Goal: Task Accomplishment & Management: Manage account settings

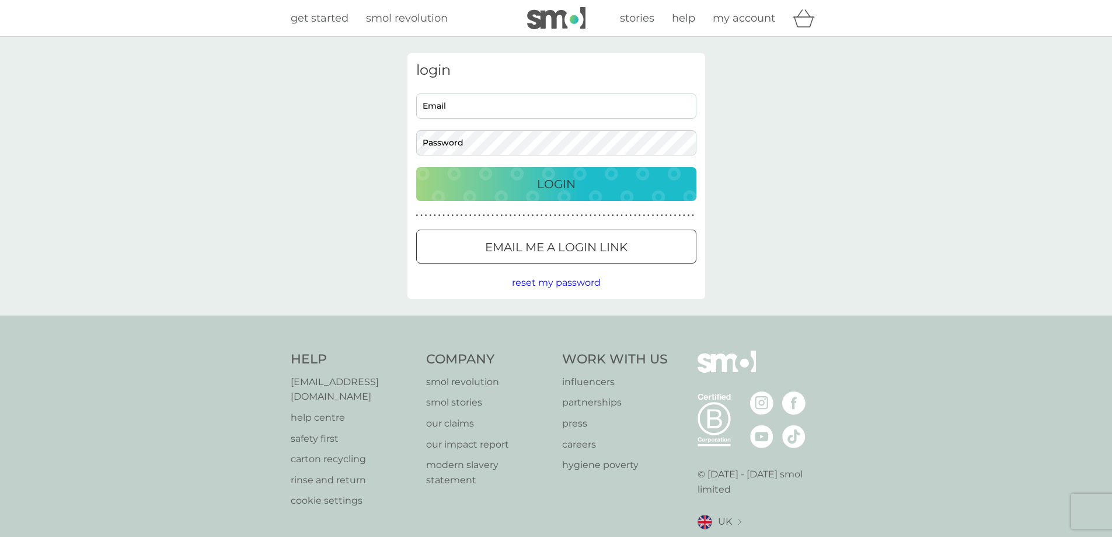
type input "helen.fergus@sky.com"
click at [525, 184] on div "Login" at bounding box center [556, 184] width 257 height 19
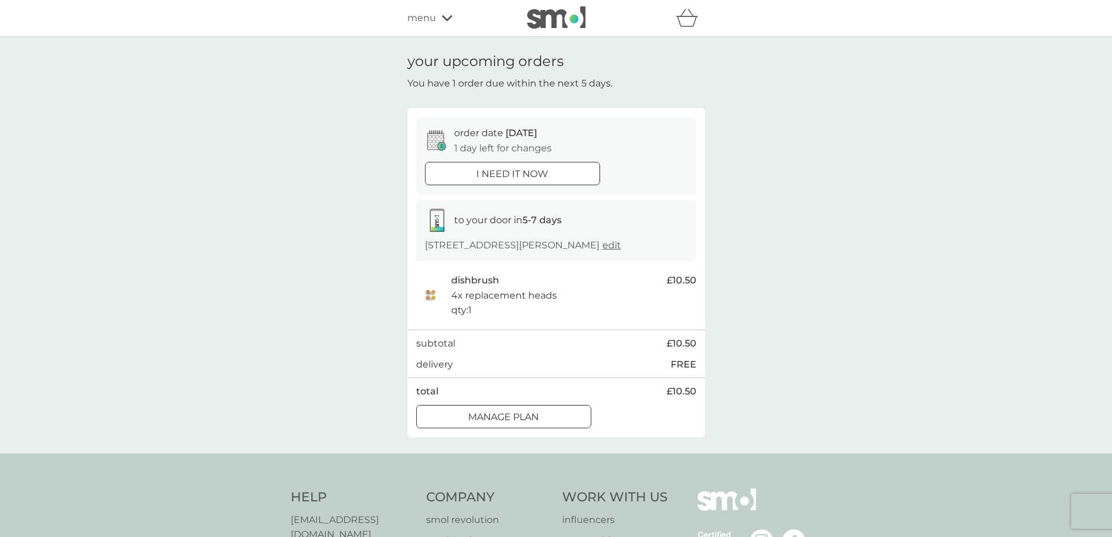
click at [518, 416] on div at bounding box center [517, 416] width 1 height 1
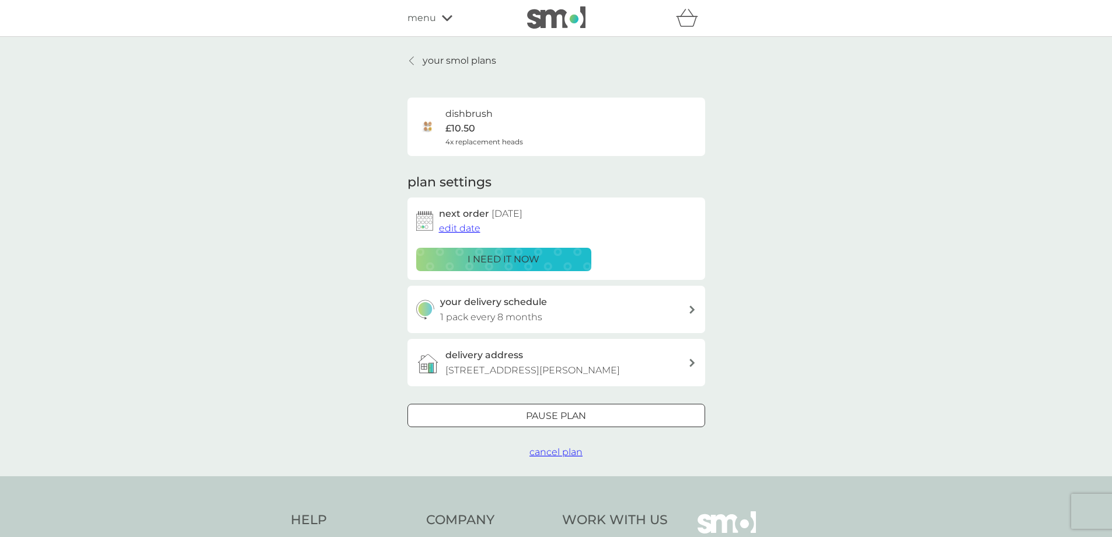
click at [519, 417] on div "Pause plan" at bounding box center [556, 415] width 297 height 15
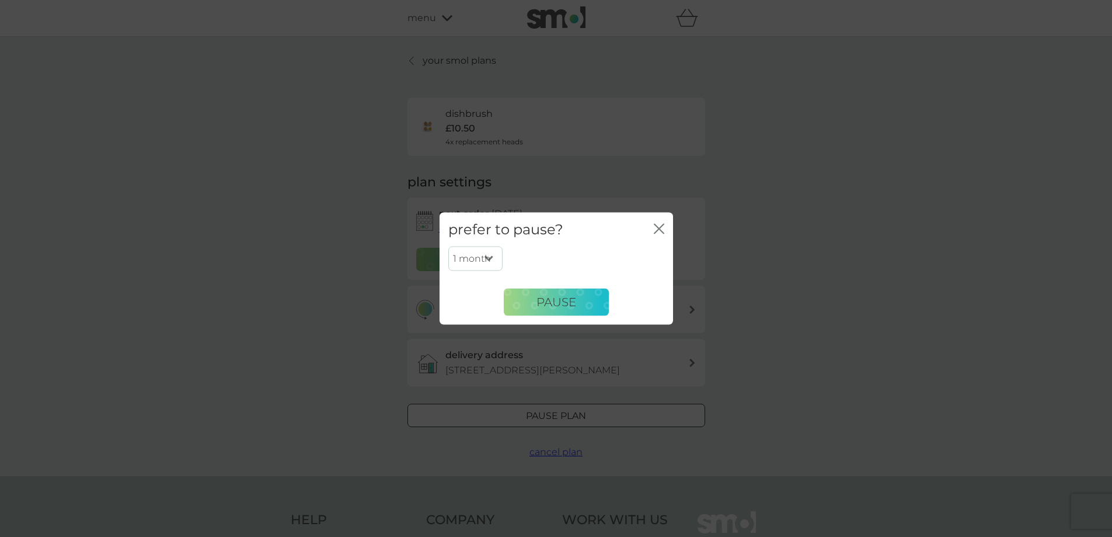
click at [490, 256] on select "1 month 2 months 3 months 4 months 5 months 6 months" at bounding box center [475, 258] width 54 height 25
select select "2"
click at [448, 246] on select "1 month 2 months 3 months 4 months 5 months 6 months" at bounding box center [475, 258] width 54 height 25
click at [540, 294] on button "Pause" at bounding box center [556, 302] width 105 height 28
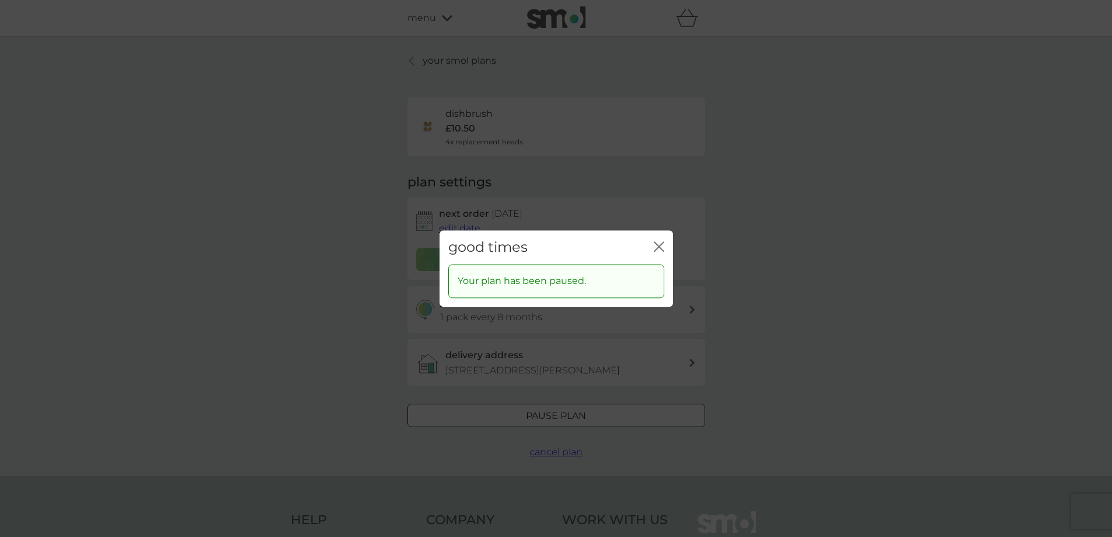
click at [662, 247] on icon "close" at bounding box center [659, 246] width 11 height 11
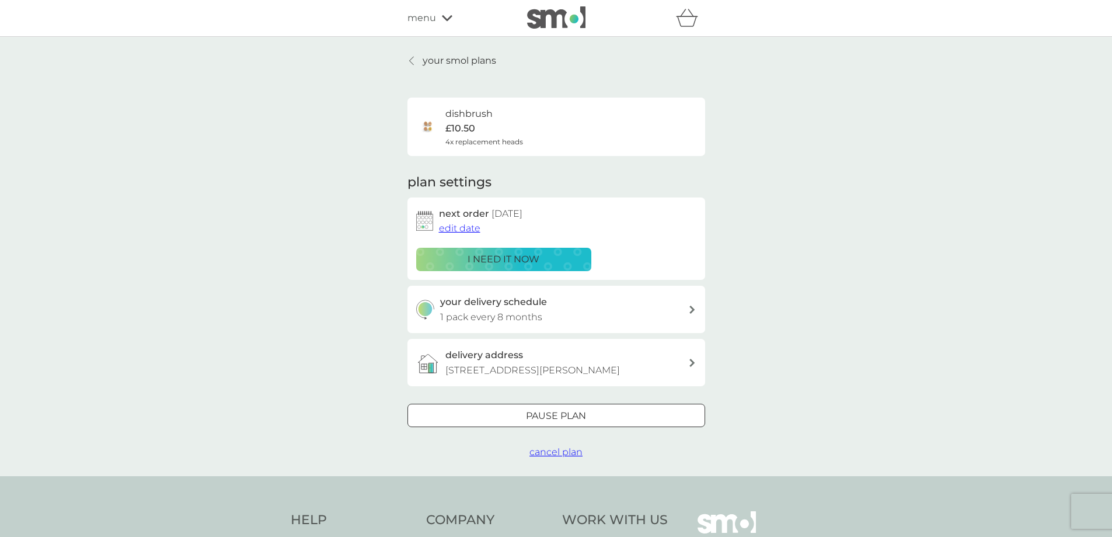
click at [427, 18] on span "menu" at bounding box center [421, 18] width 29 height 15
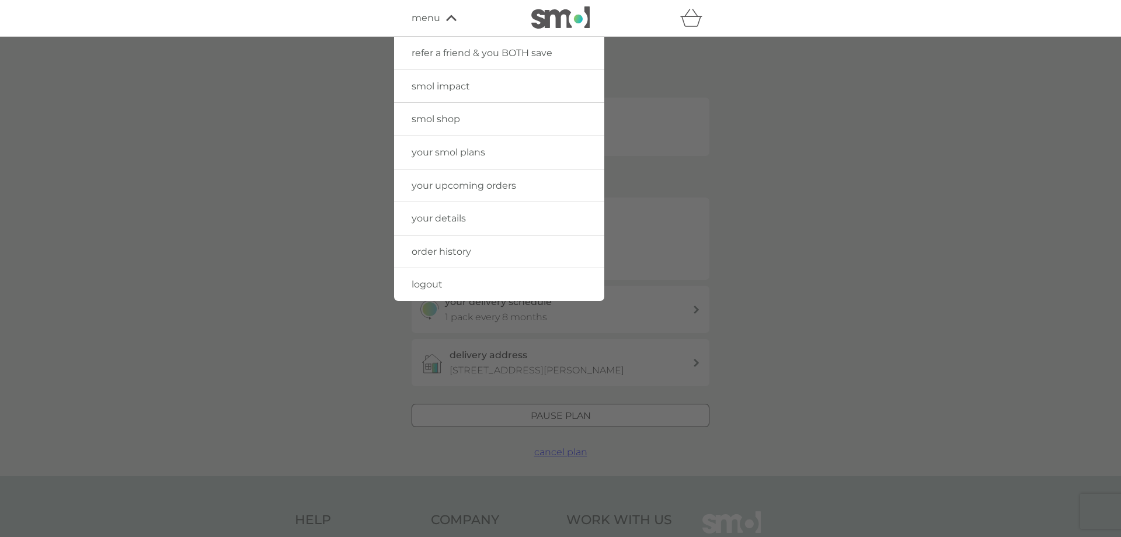
click at [432, 180] on span "your upcoming orders" at bounding box center [464, 185] width 105 height 11
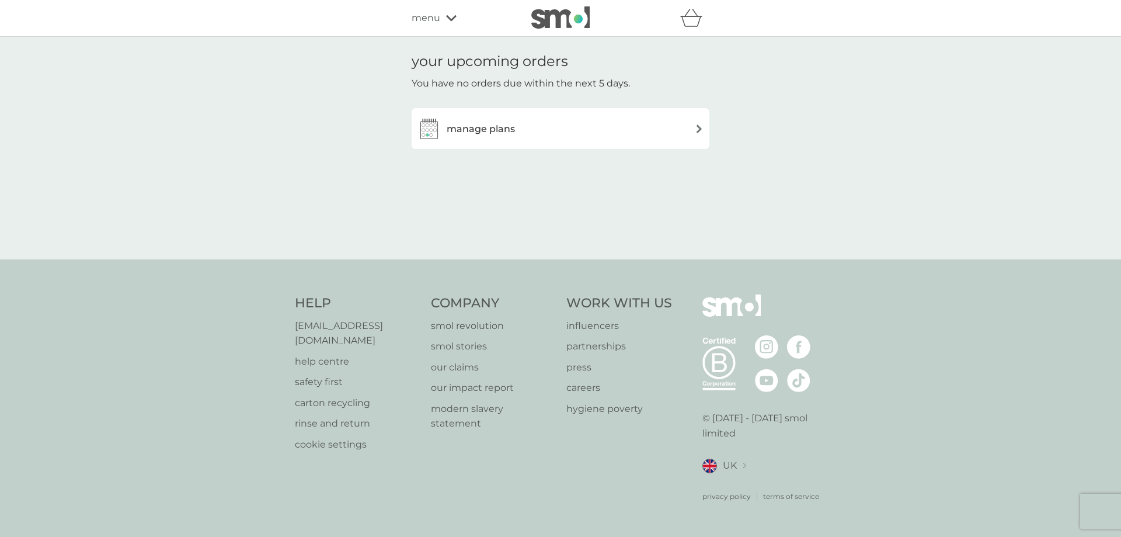
click at [471, 125] on h3 "manage plans" at bounding box center [481, 128] width 68 height 15
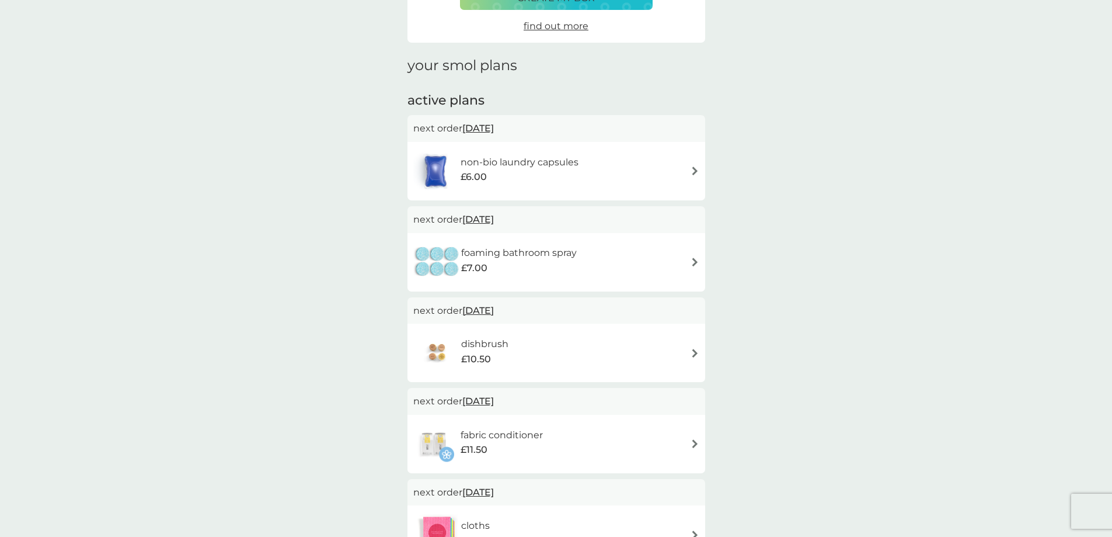
scroll to position [175, 0]
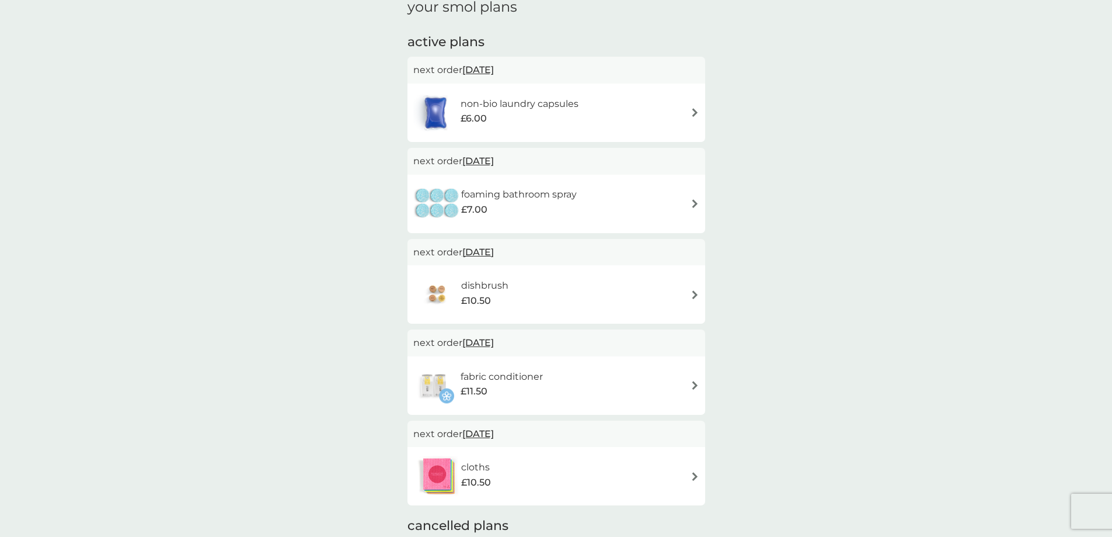
click at [494, 344] on span "[DATE]" at bounding box center [478, 342] width 32 height 23
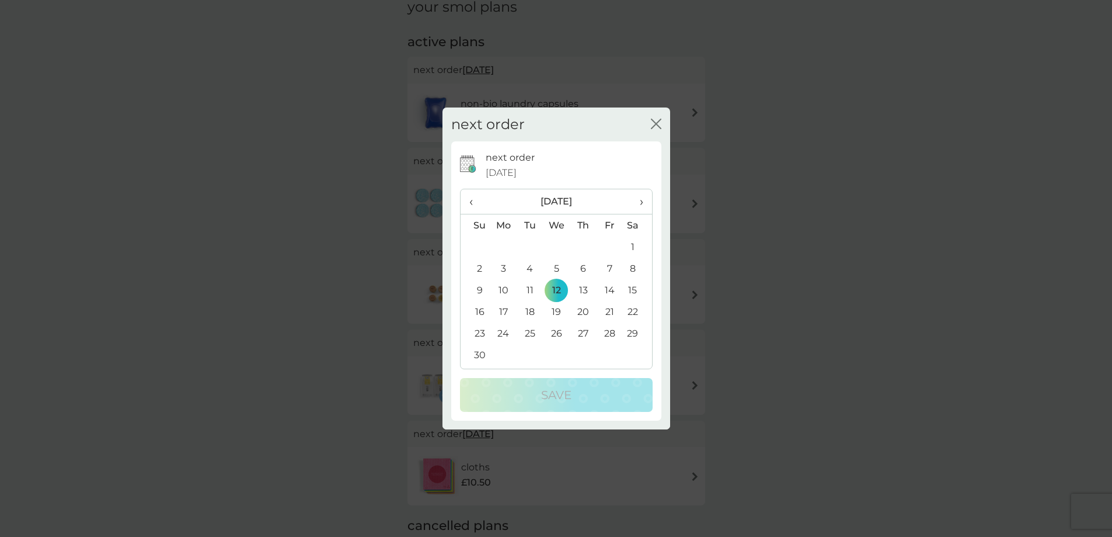
click at [524, 288] on td "11" at bounding box center [530, 290] width 26 height 22
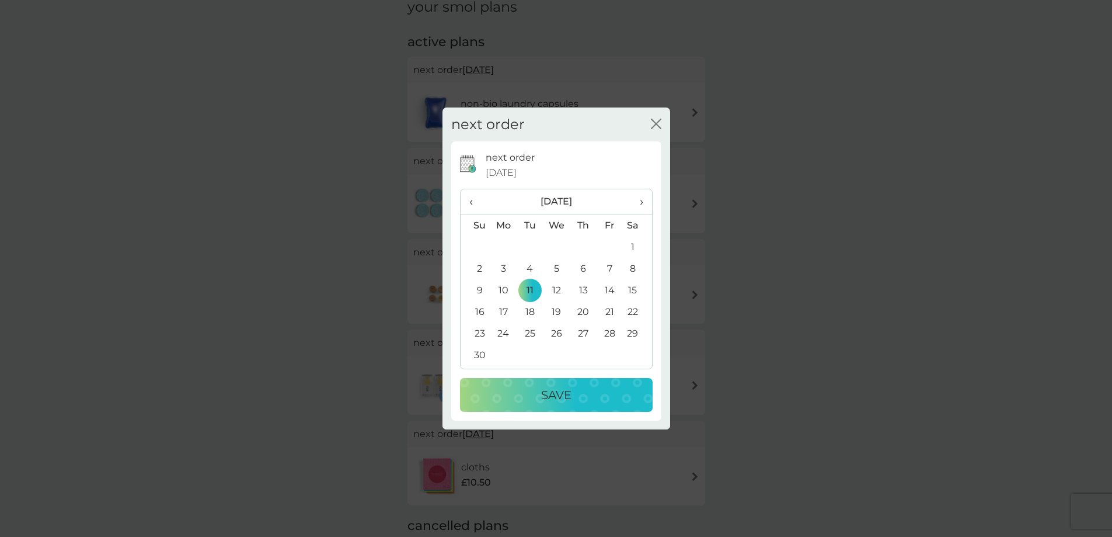
click at [567, 393] on p "Save" at bounding box center [556, 394] width 30 height 19
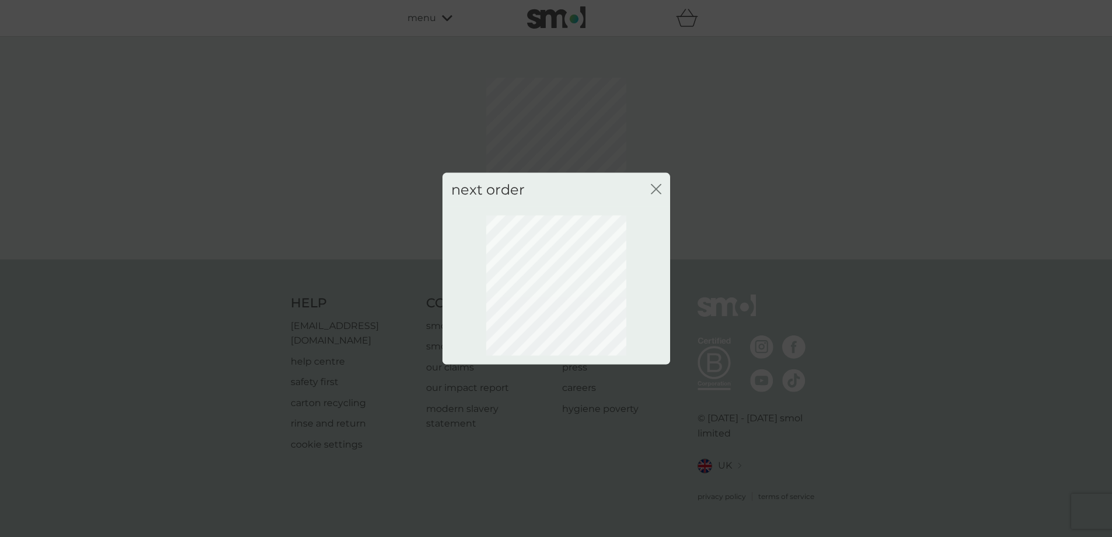
scroll to position [0, 0]
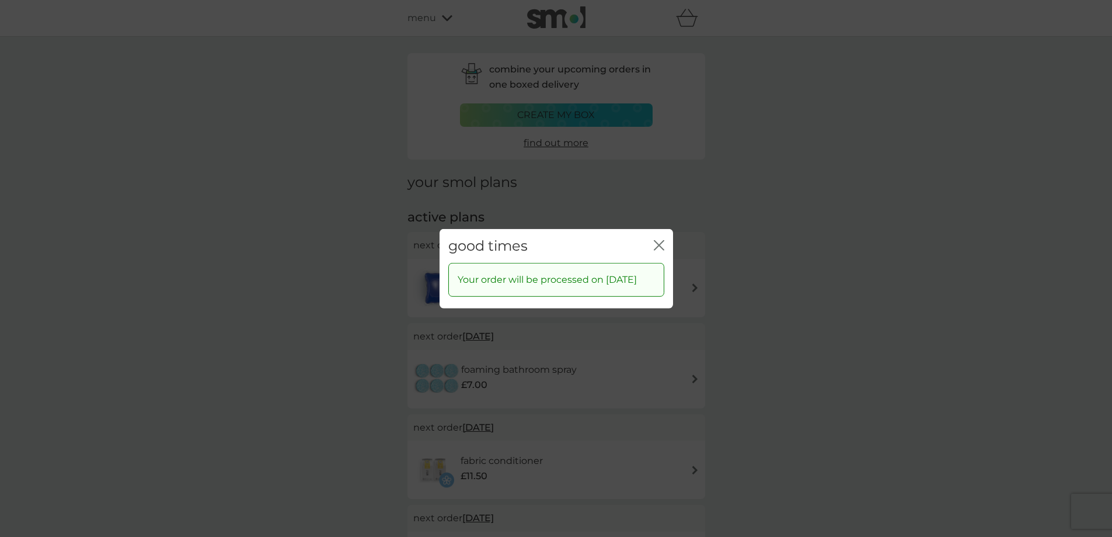
click at [660, 240] on icon "close" at bounding box center [661, 244] width 5 height 9
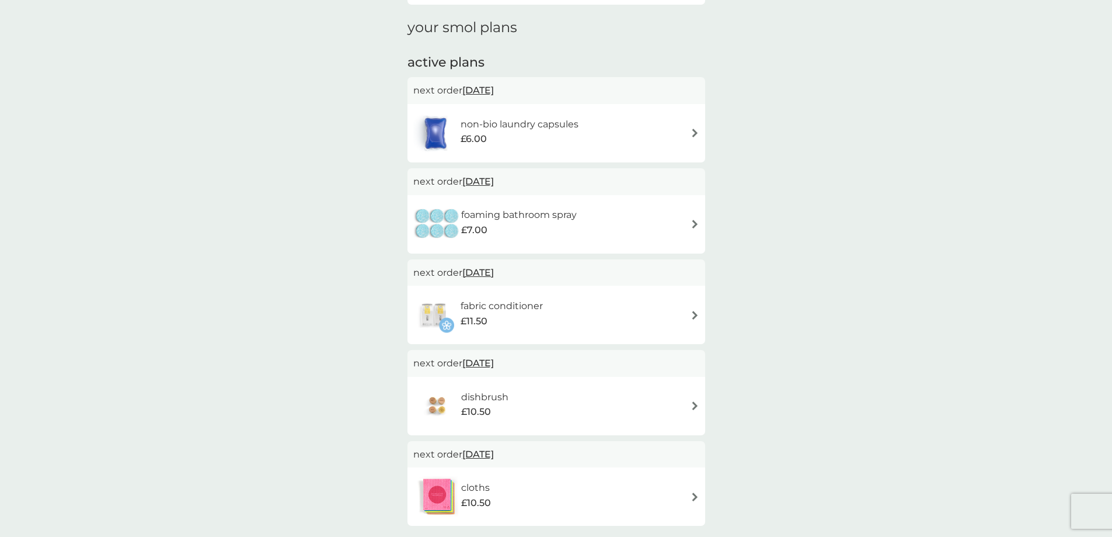
scroll to position [175, 0]
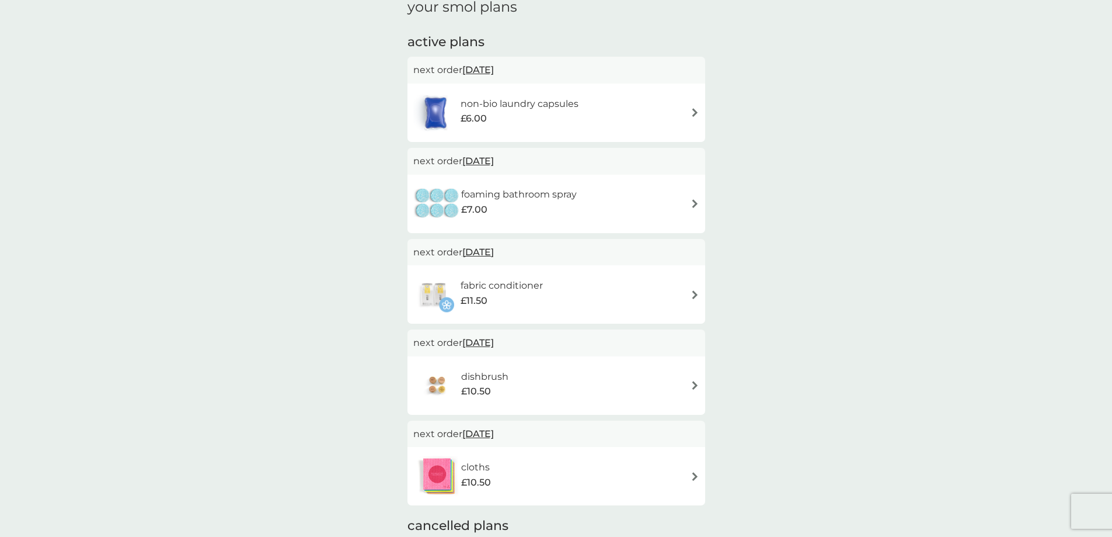
click at [494, 430] on span "[DATE]" at bounding box center [478, 433] width 32 height 23
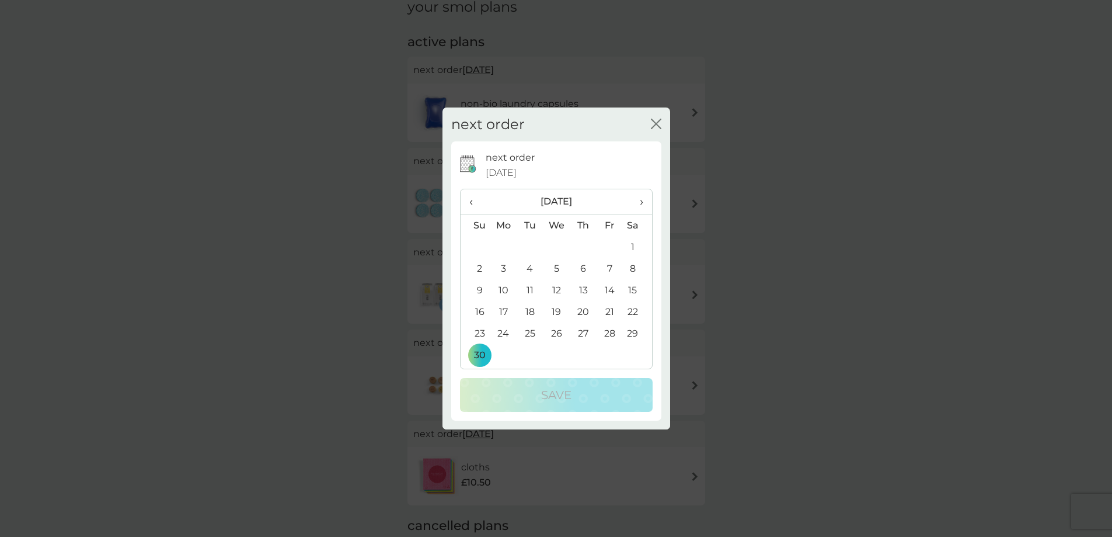
click at [532, 298] on td "11" at bounding box center [530, 290] width 26 height 22
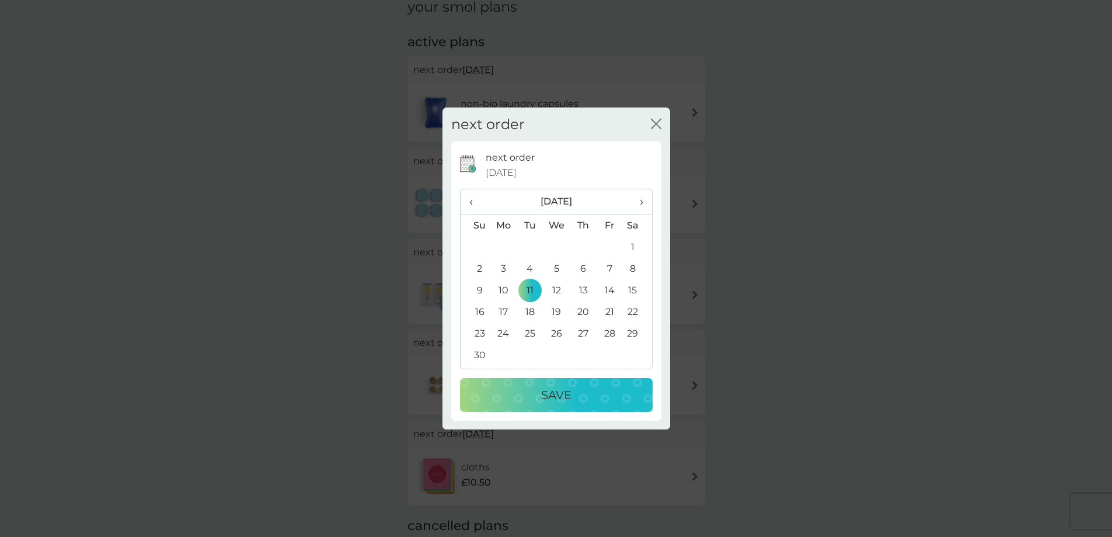
click at [572, 395] on div "Save" at bounding box center [556, 394] width 169 height 19
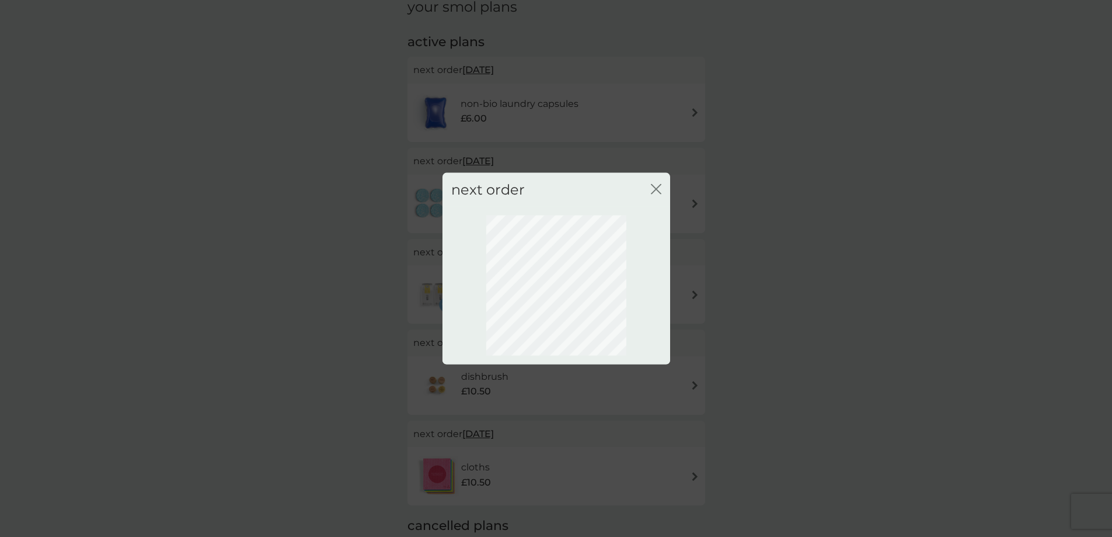
scroll to position [0, 0]
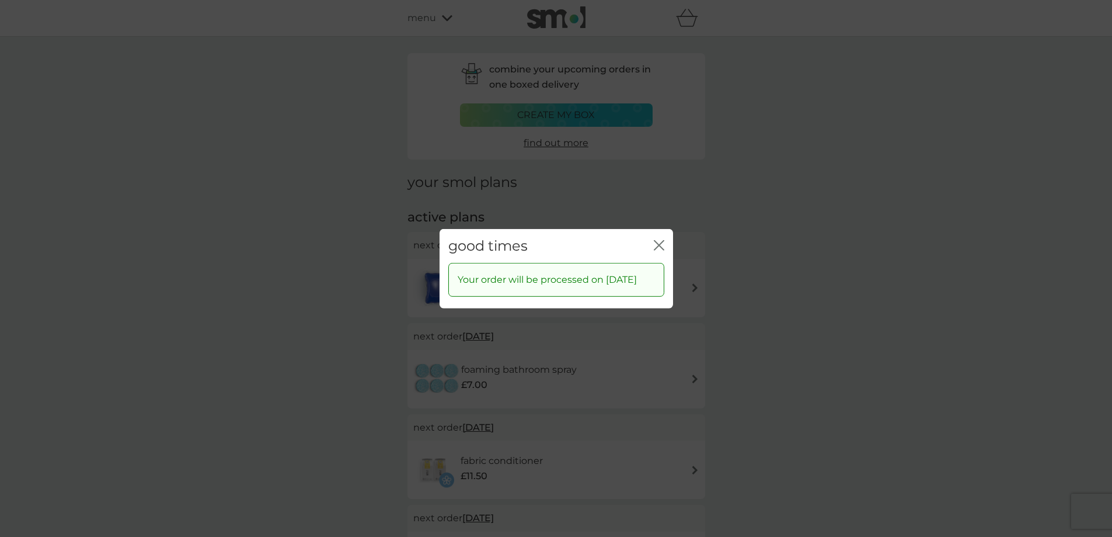
click at [662, 239] on icon "close" at bounding box center [659, 244] width 11 height 11
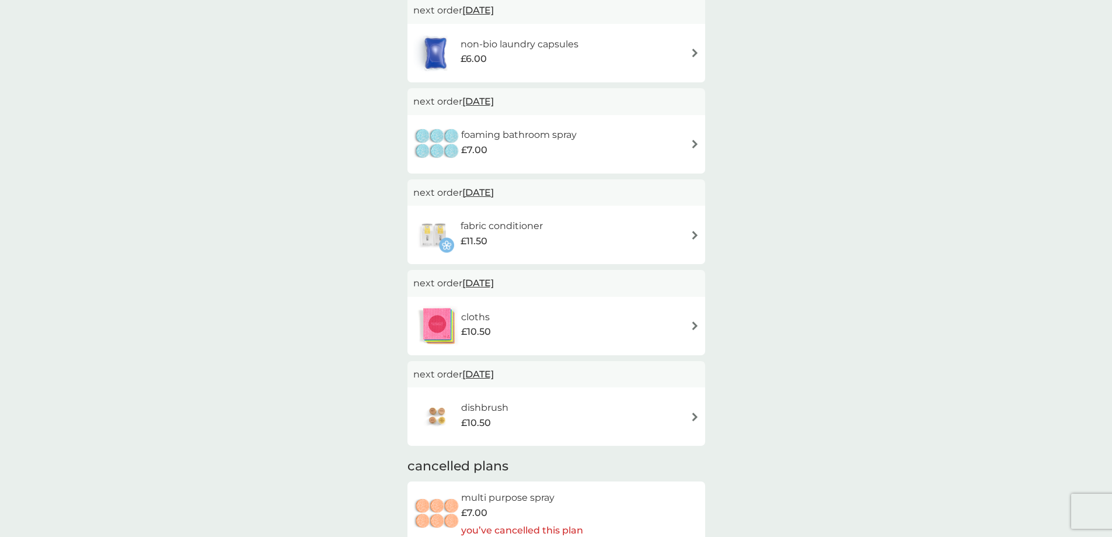
scroll to position [234, 0]
click at [473, 100] on span "[DATE]" at bounding box center [478, 102] width 32 height 23
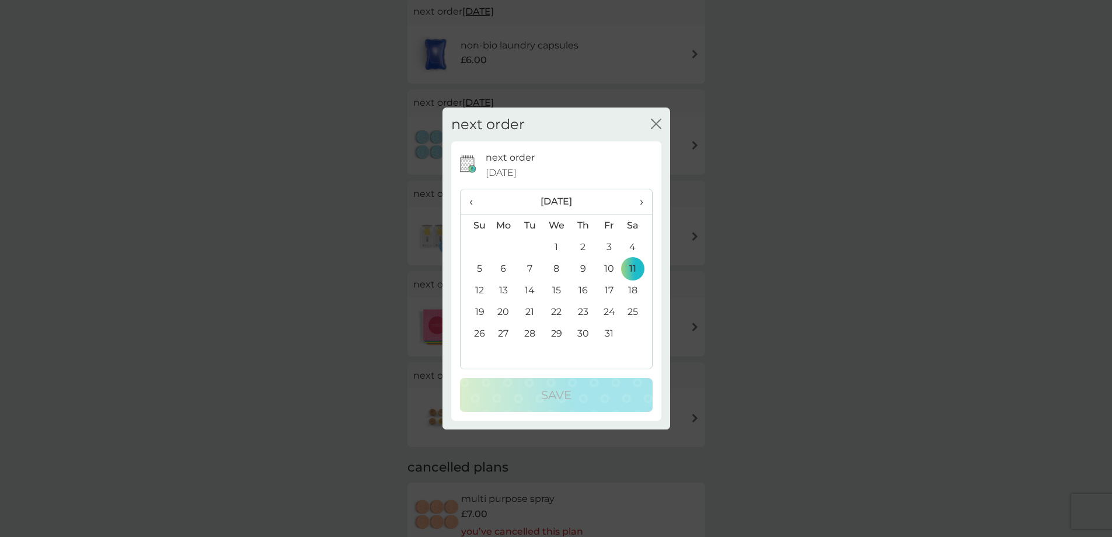
click at [640, 203] on span "›" at bounding box center [637, 201] width 12 height 25
click at [533, 287] on td "11" at bounding box center [530, 290] width 26 height 22
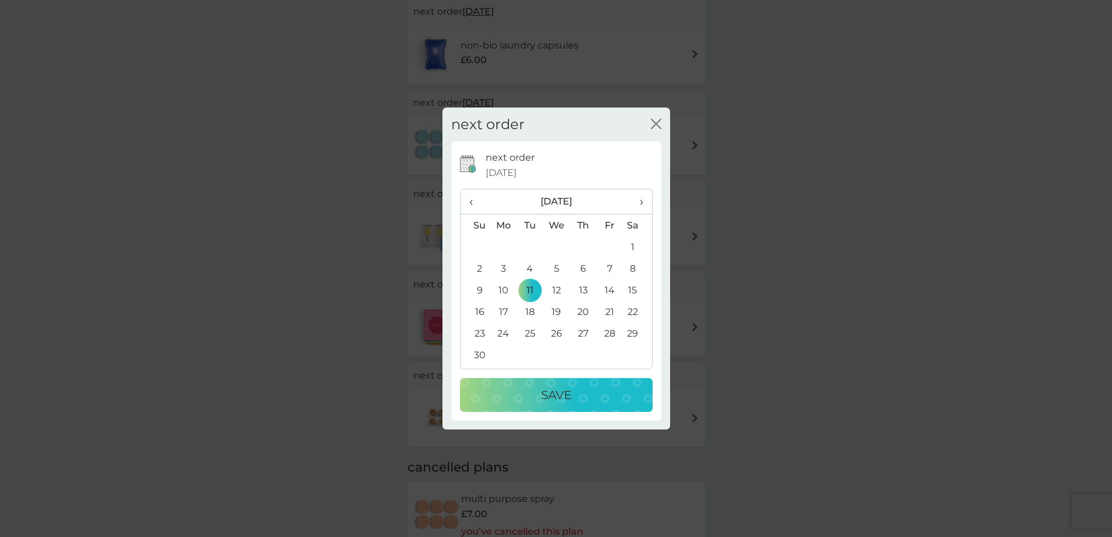
click at [566, 391] on p "Save" at bounding box center [556, 394] width 30 height 19
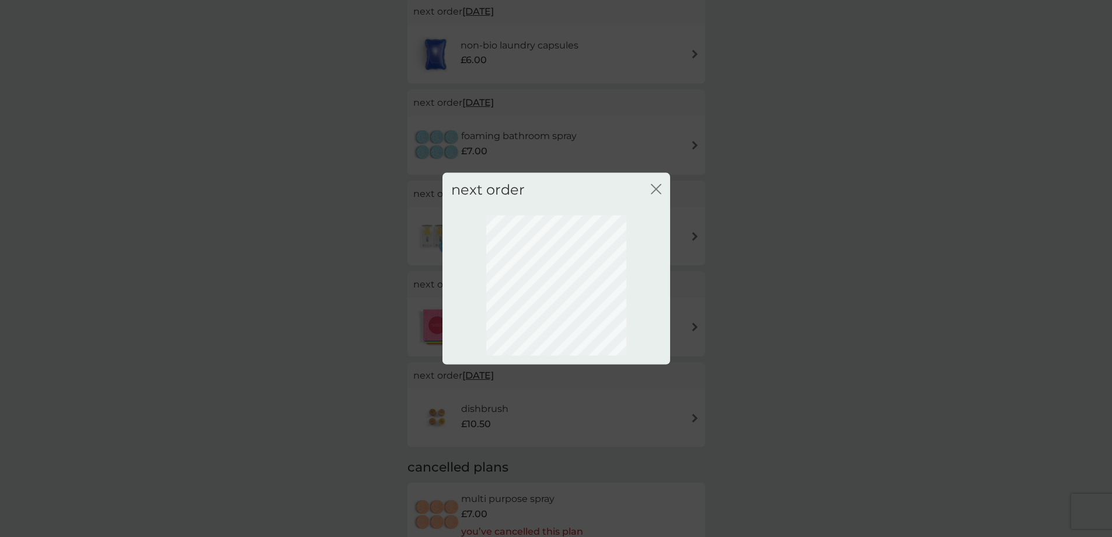
scroll to position [0, 0]
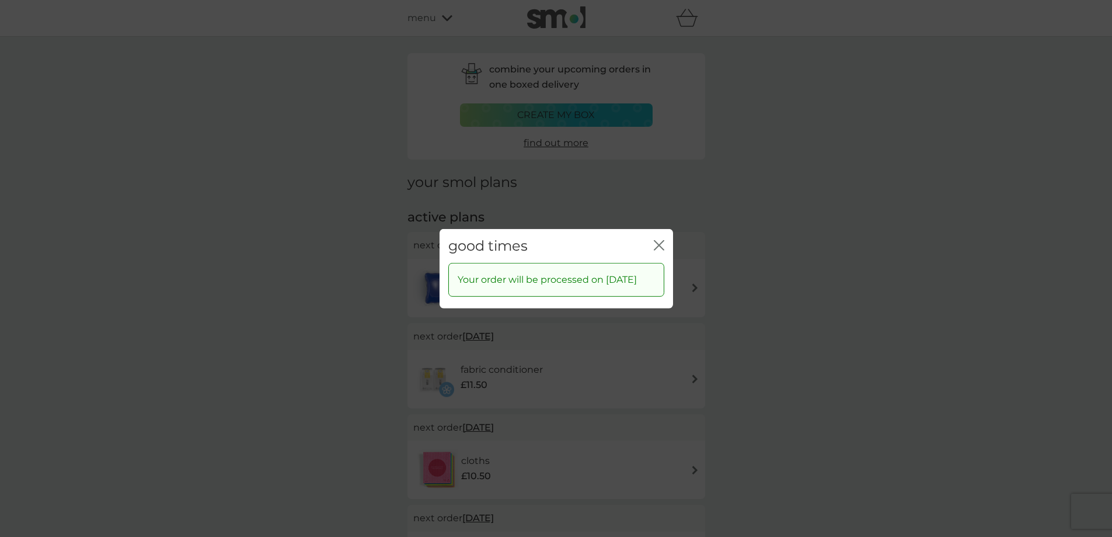
click at [661, 241] on icon "close" at bounding box center [661, 244] width 5 height 9
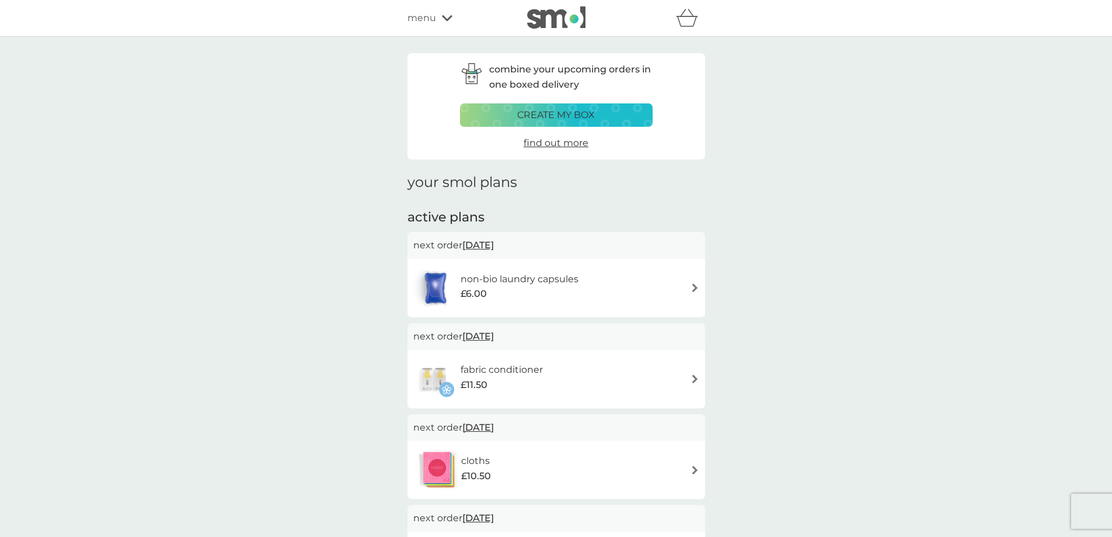
click at [479, 247] on span "[DATE]" at bounding box center [478, 245] width 32 height 23
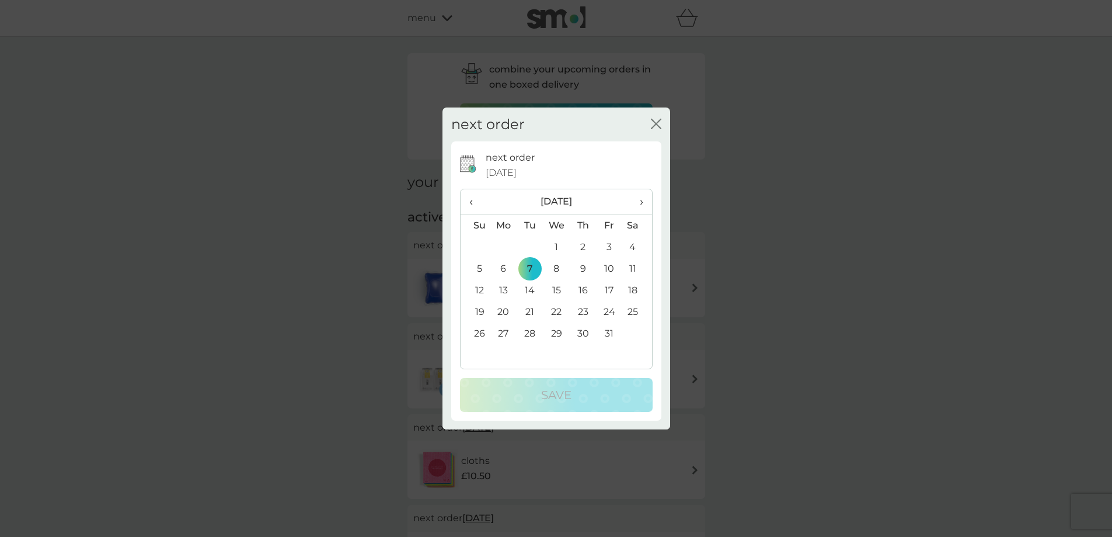
click at [631, 265] on td "11" at bounding box center [636, 268] width 29 height 22
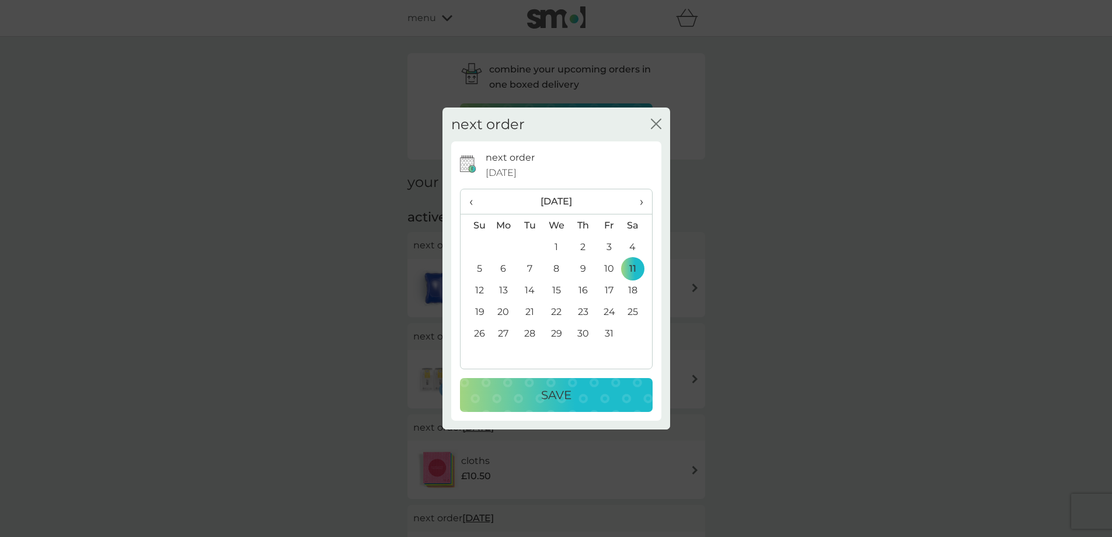
click at [566, 392] on p "Save" at bounding box center [556, 394] width 30 height 19
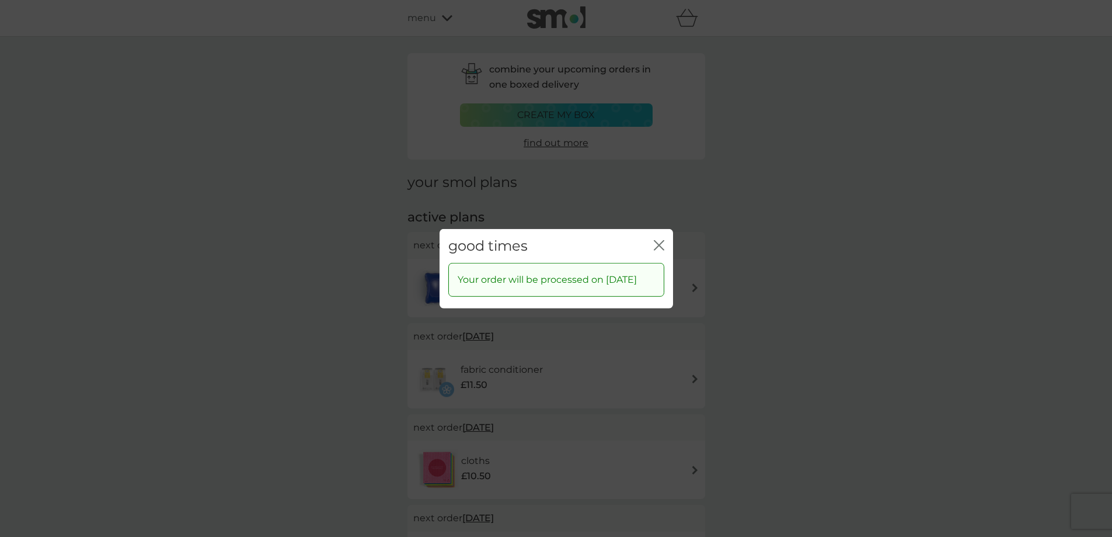
click at [659, 239] on icon "close" at bounding box center [659, 244] width 11 height 11
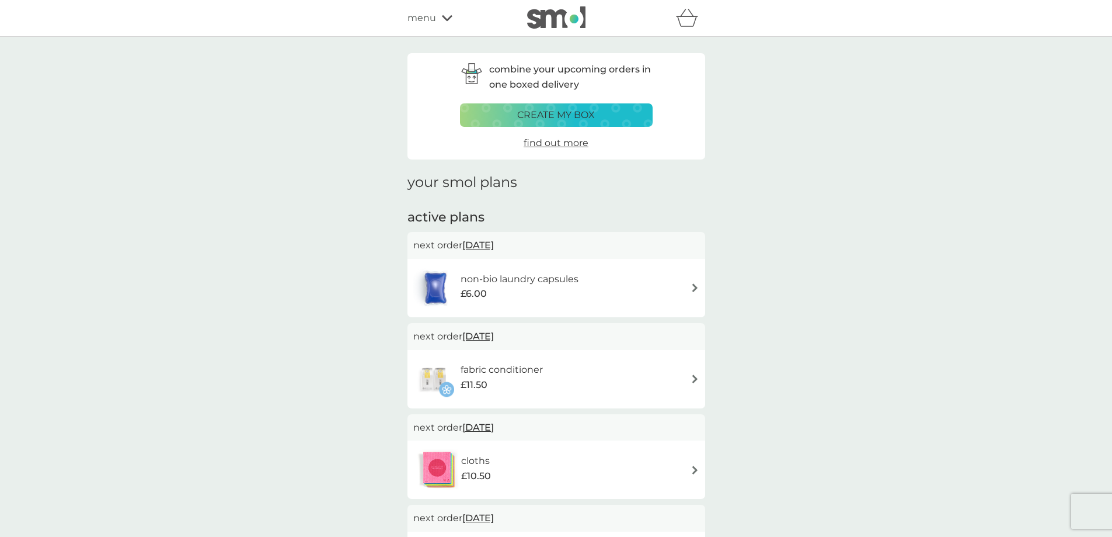
click at [538, 113] on p "create my box" at bounding box center [556, 114] width 78 height 15
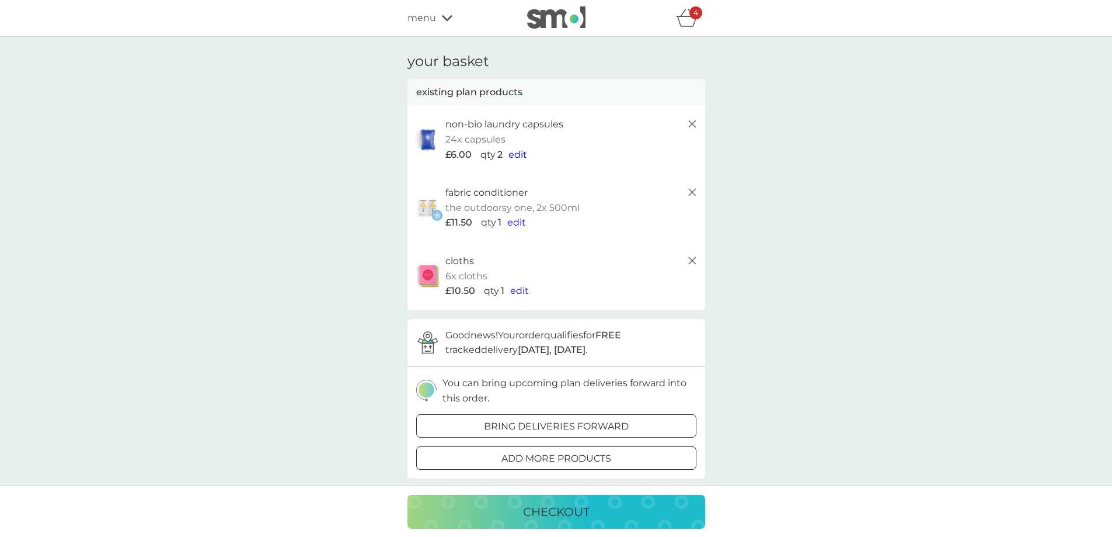
click at [688, 20] on icon "basket" at bounding box center [687, 18] width 22 height 18
click at [691, 123] on line at bounding box center [691, 123] width 7 height 7
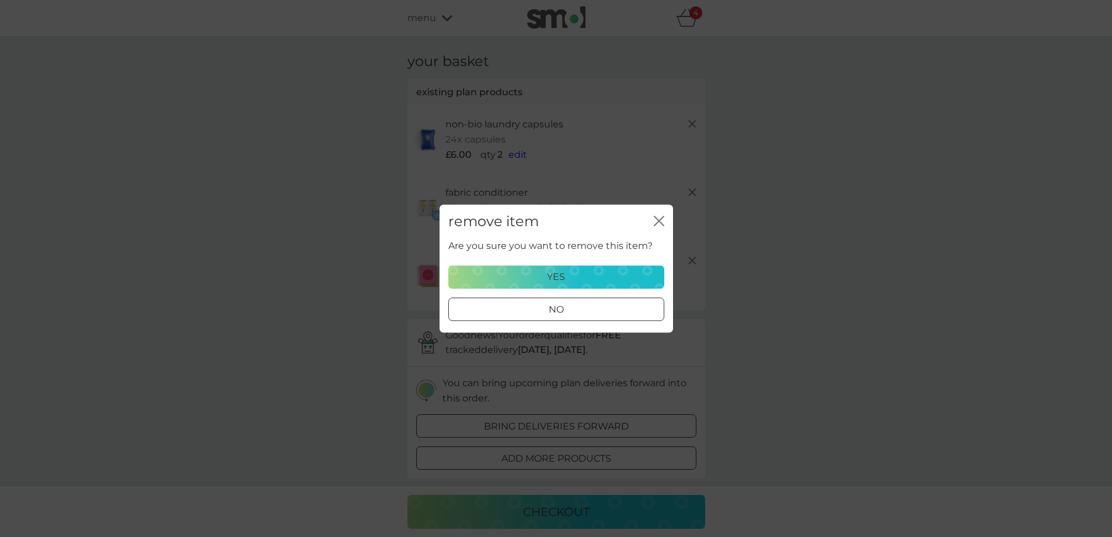
click at [609, 269] on button "yes" at bounding box center [556, 276] width 216 height 23
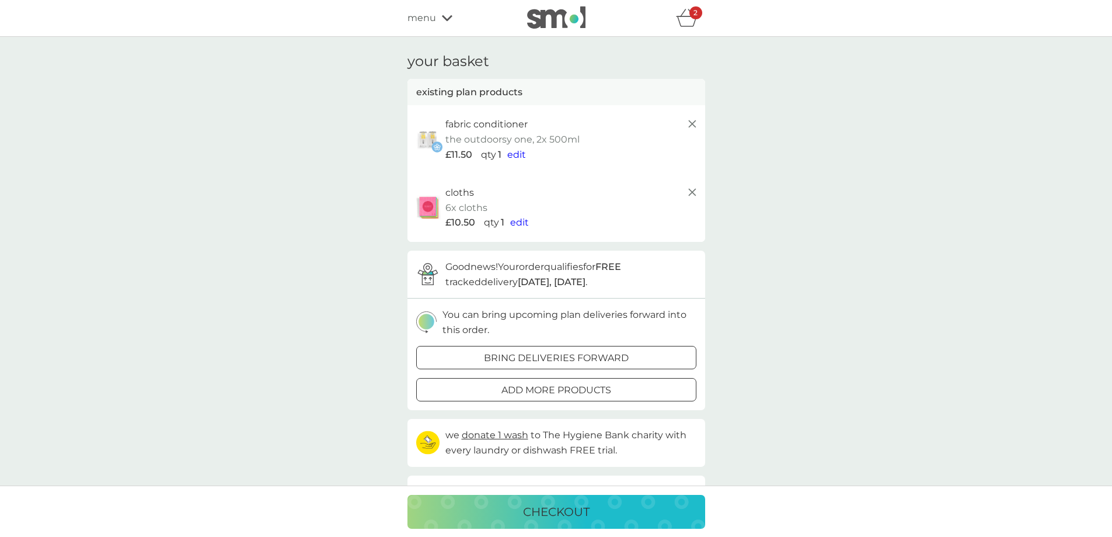
click at [687, 126] on icon at bounding box center [692, 124] width 14 height 14
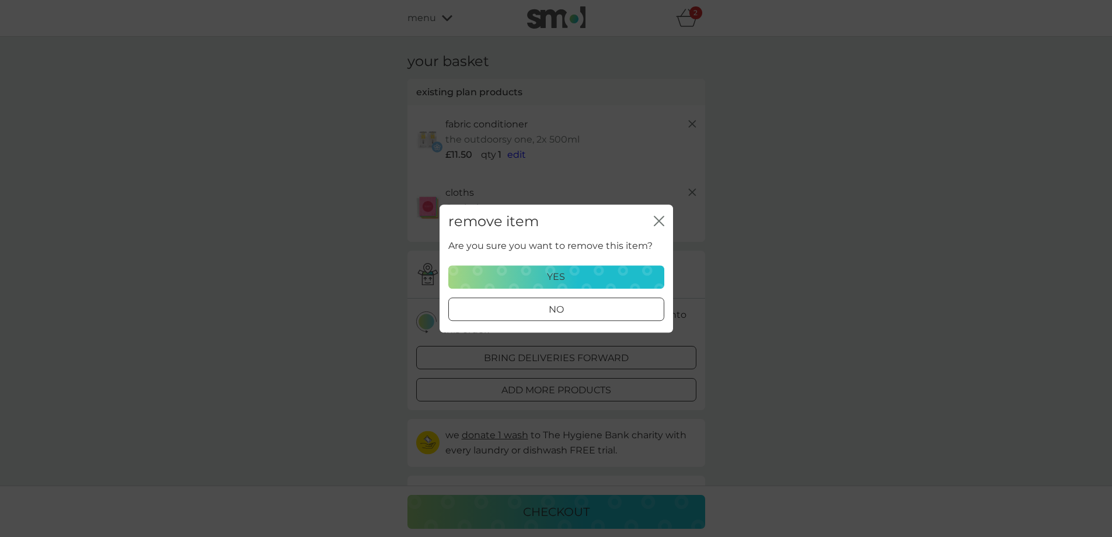
click at [587, 267] on button "yes" at bounding box center [556, 276] width 216 height 23
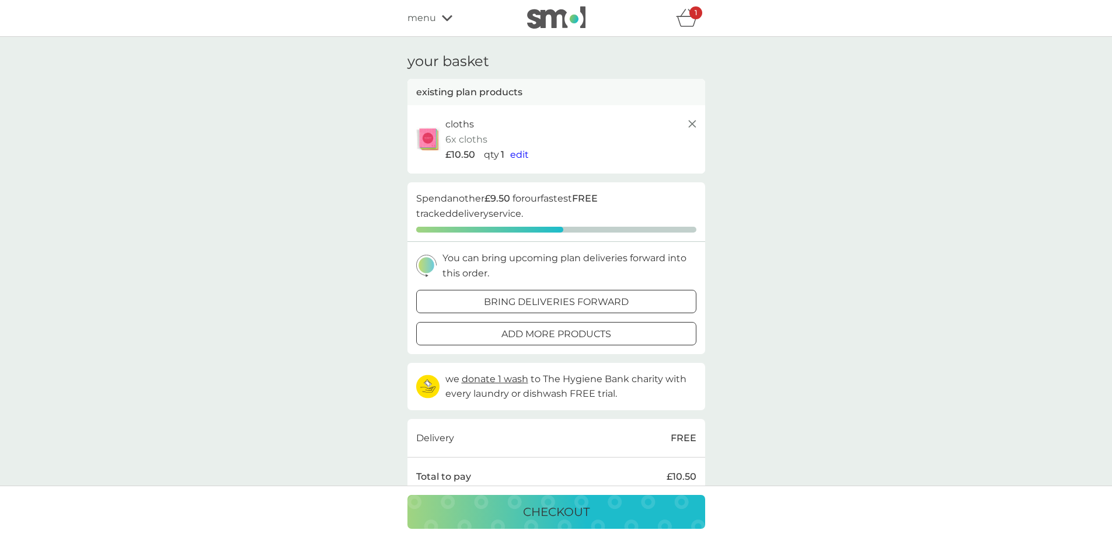
click at [693, 120] on icon at bounding box center [692, 124] width 14 height 14
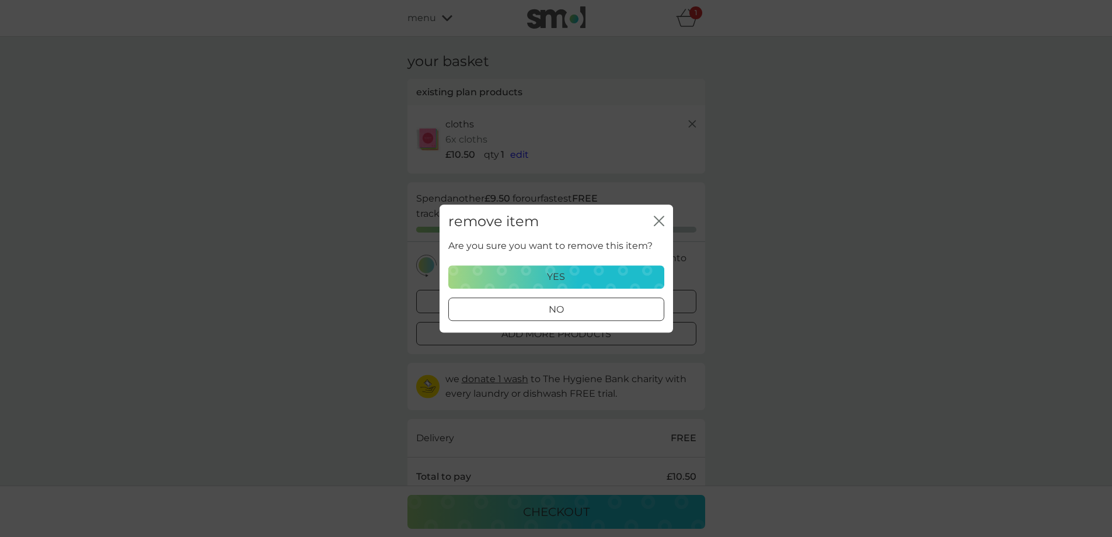
click at [632, 281] on div "yes" at bounding box center [556, 276] width 201 height 15
